Goal: Navigation & Orientation: Find specific page/section

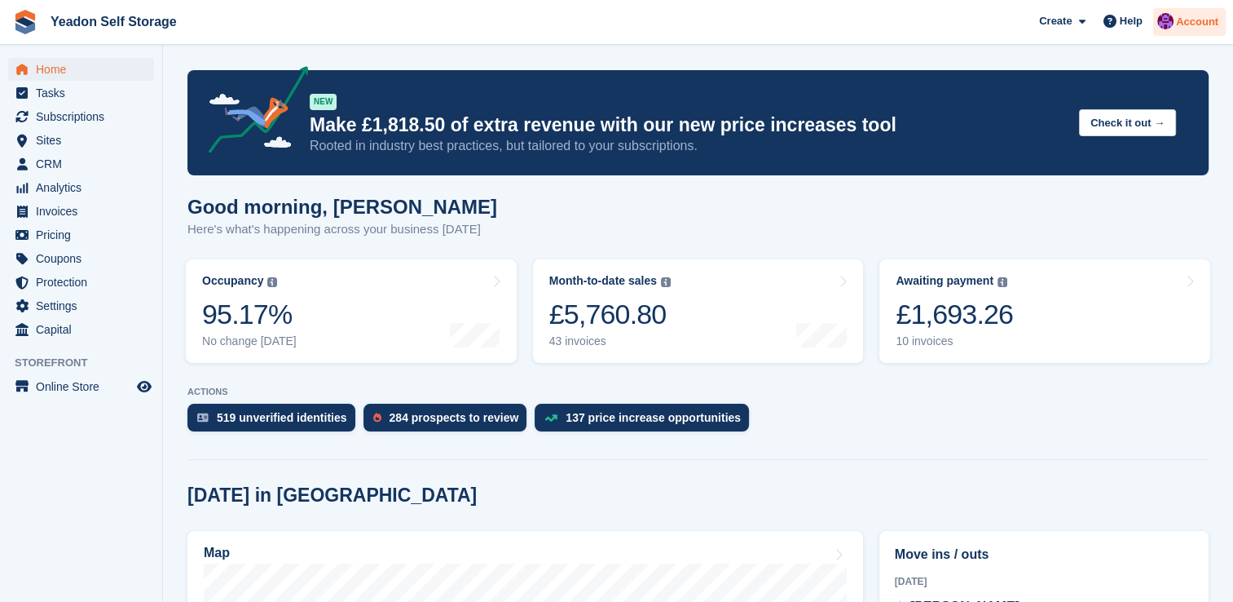
click at [1187, 23] on span "Account" at bounding box center [1197, 22] width 42 height 16
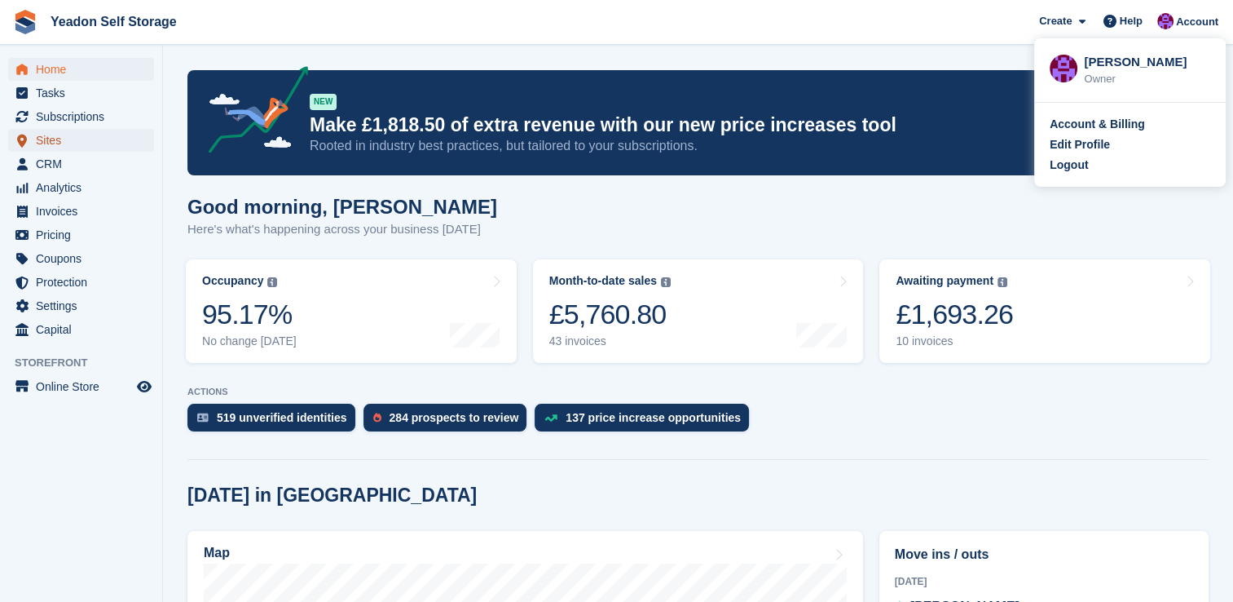
click at [56, 150] on span "Sites" at bounding box center [85, 140] width 98 height 23
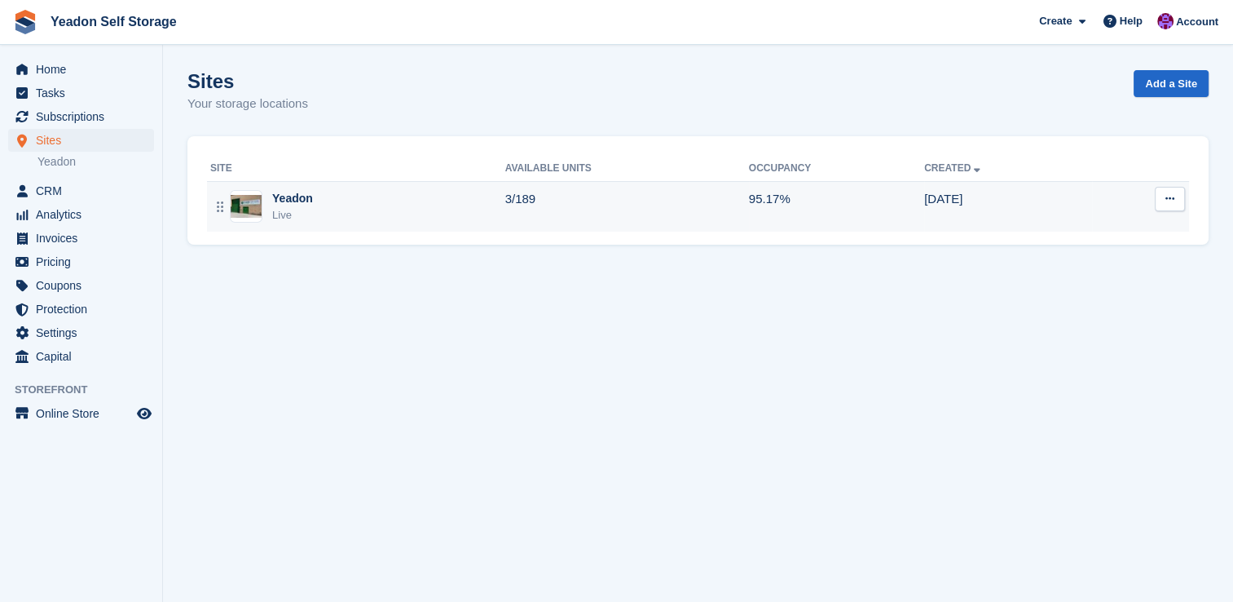
click at [336, 201] on div "Yeadon Live" at bounding box center [357, 206] width 295 height 33
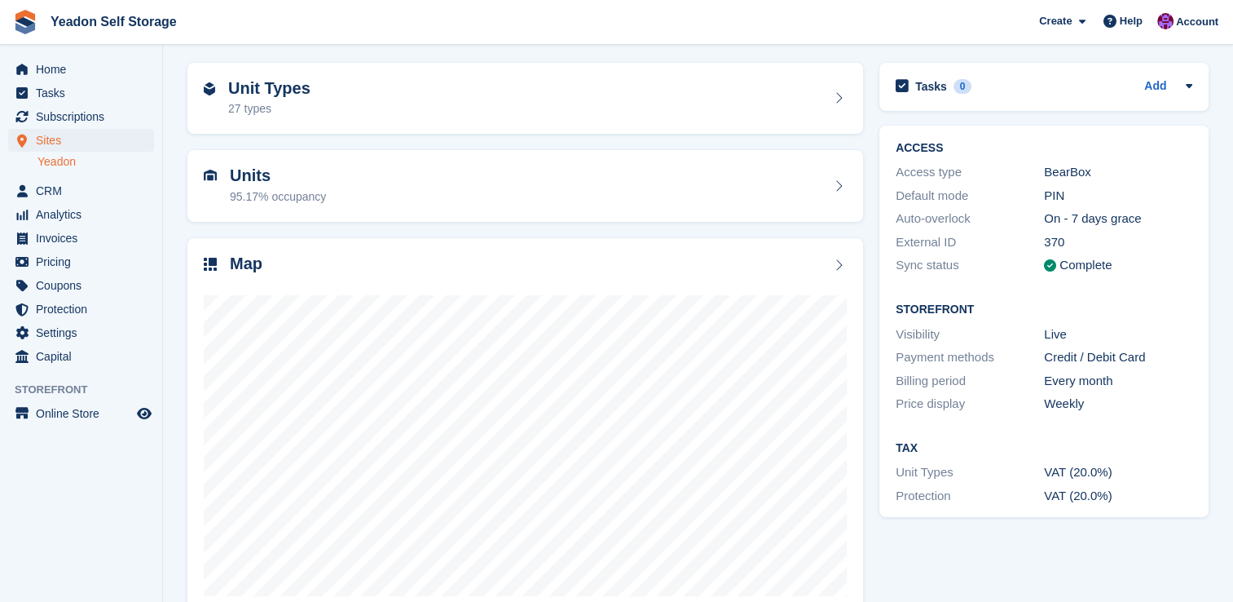
scroll to position [93, 0]
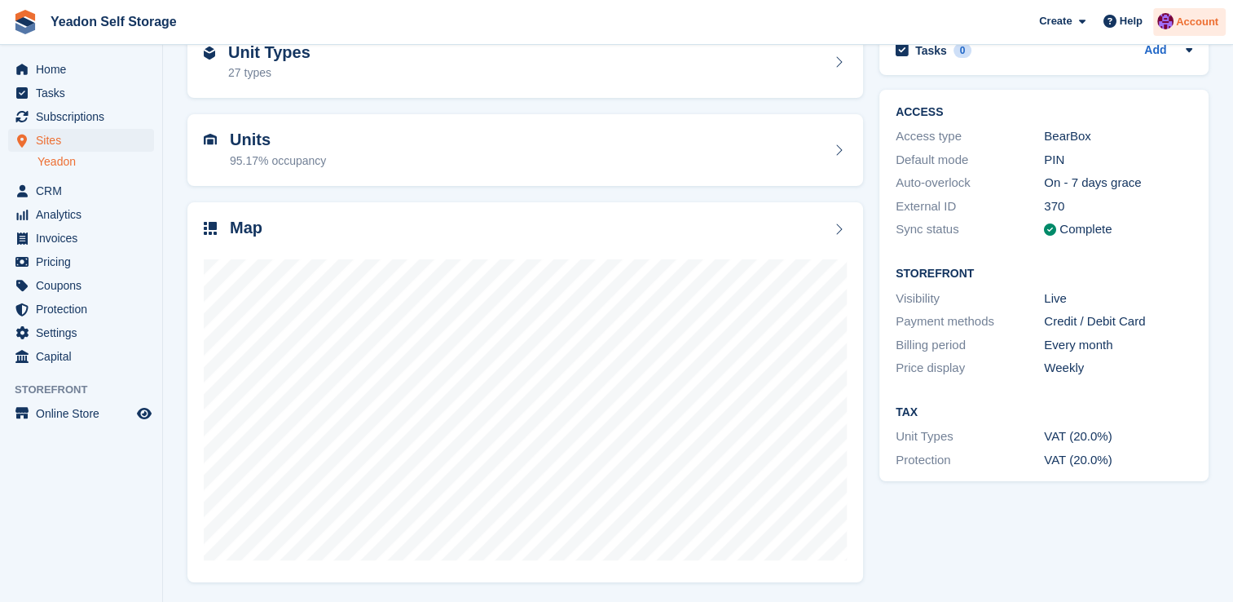
click at [1190, 29] on span "Account" at bounding box center [1197, 22] width 42 height 16
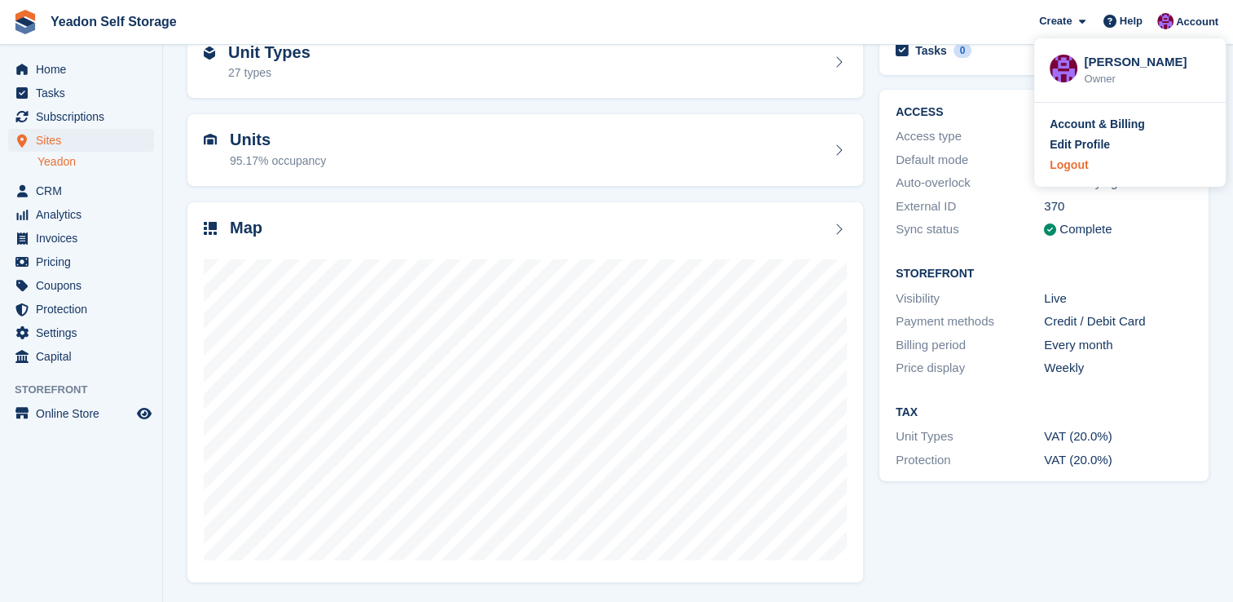
click at [1074, 171] on div "Logout" at bounding box center [1069, 165] width 38 height 17
